Goal: Communication & Community: Connect with others

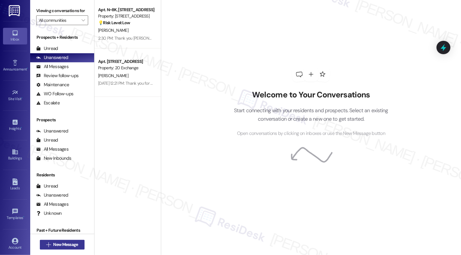
click at [72, 244] on span "New Message" at bounding box center [65, 244] width 25 height 6
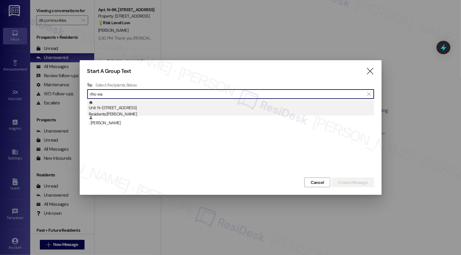
type input "riho wa"
click at [127, 111] on div "Residents: [PERSON_NAME]" at bounding box center [231, 114] width 285 height 6
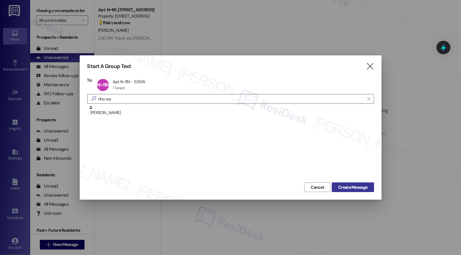
click at [350, 188] on span "Create Message" at bounding box center [352, 187] width 29 height 6
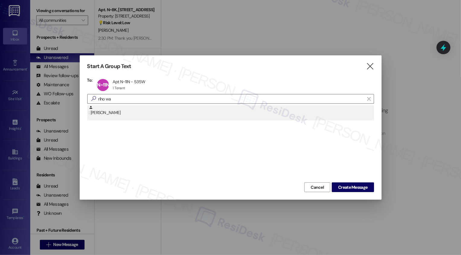
click at [108, 114] on div ": [PERSON_NAME]" at bounding box center [231, 110] width 285 height 11
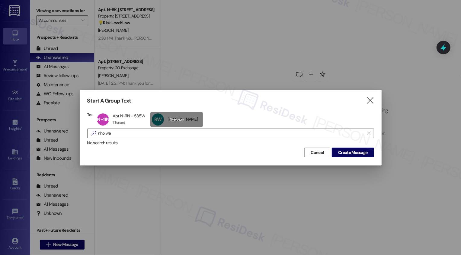
click at [180, 120] on div "RW [PERSON_NAME] [PERSON_NAME] click to remove" at bounding box center [176, 119] width 53 height 15
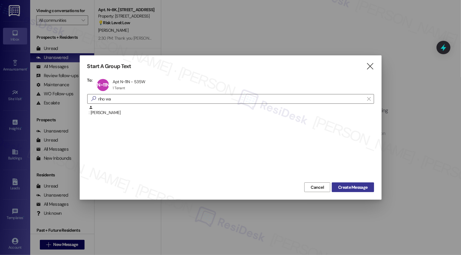
click at [354, 185] on span "Create Message" at bounding box center [352, 187] width 29 height 6
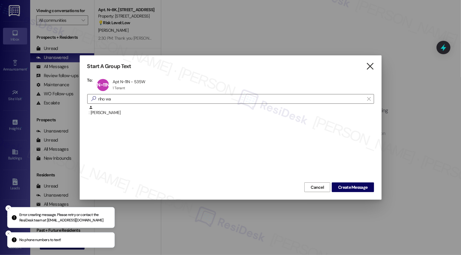
click at [372, 68] on icon "" at bounding box center [370, 66] width 8 height 6
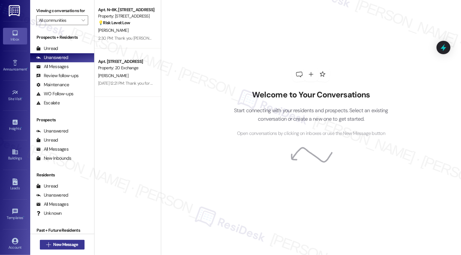
click at [74, 245] on span "New Message" at bounding box center [65, 244] width 25 height 6
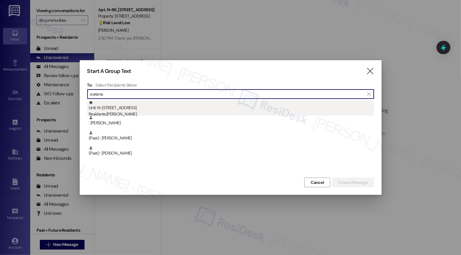
type input "watana"
click at [138, 106] on div "Unit: N~11N - [STREET_ADDRESS] Residents: [PERSON_NAME]" at bounding box center [231, 108] width 285 height 17
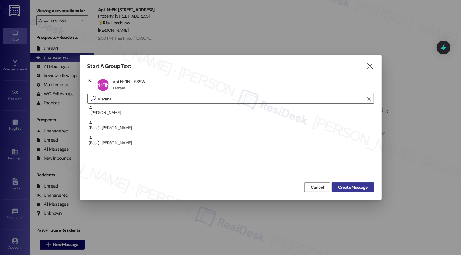
click at [360, 189] on span "Create Message" at bounding box center [352, 187] width 29 height 6
click at [69, 248] on div at bounding box center [230, 127] width 461 height 255
click at [66, 243] on div at bounding box center [230, 127] width 461 height 255
click at [369, 100] on icon "" at bounding box center [368, 98] width 3 height 5
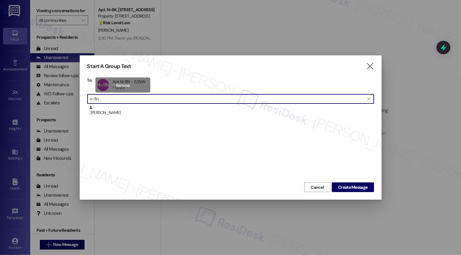
type input "n~11n"
click at [131, 84] on div "N~11N Apt N~11N - 535W Apt N~11N - 535W 1 Tenant 1 Tenant click to remove" at bounding box center [122, 84] width 55 height 15
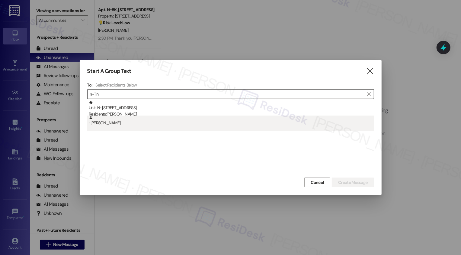
click at [122, 121] on div ": Riho Watanabe" at bounding box center [231, 120] width 285 height 11
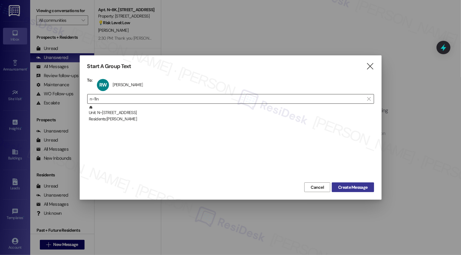
click at [363, 188] on span "Create Message" at bounding box center [352, 187] width 29 height 6
click at [371, 62] on div "Start A Group Text  To: RW Riho Watanabe Riho Watanabe click to remove  n~11n…" at bounding box center [231, 127] width 302 height 144
click at [371, 65] on icon "" at bounding box center [370, 66] width 8 height 6
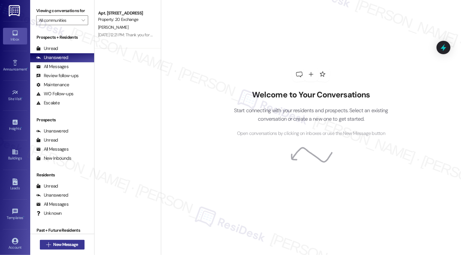
click at [71, 242] on span "New Message" at bounding box center [65, 244] width 25 height 6
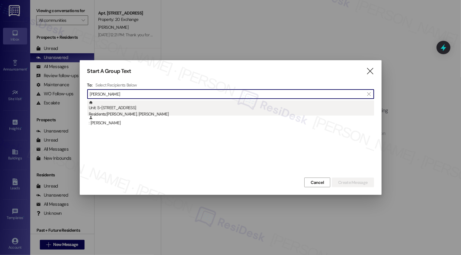
type input "[PERSON_NAME]"
click at [151, 109] on div "Unit: S~[STREET_ADDRESS] Residents: [PERSON_NAME], [PERSON_NAME]" at bounding box center [231, 108] width 285 height 17
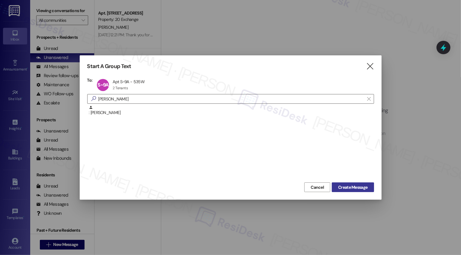
click at [347, 190] on span "Create Message" at bounding box center [352, 187] width 29 height 6
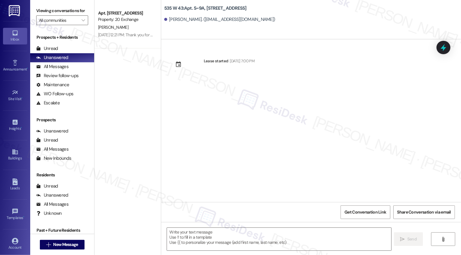
type textarea "Fetching suggested responses. Please feel free to read through the conversation…"
click at [77, 243] on span "New Message" at bounding box center [65, 244] width 27 height 6
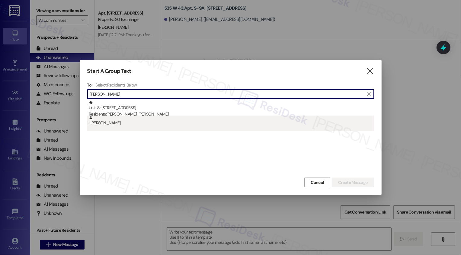
type input "[PERSON_NAME]"
click at [130, 123] on div ": [PERSON_NAME]" at bounding box center [231, 120] width 285 height 11
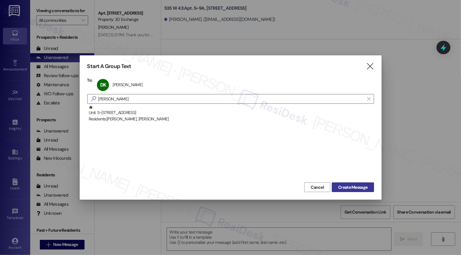
click at [358, 184] on span "Create Message" at bounding box center [352, 187] width 29 height 6
click at [351, 187] on span "Create Message" at bounding box center [352, 187] width 29 height 6
